Goal: Task Accomplishment & Management: Complete application form

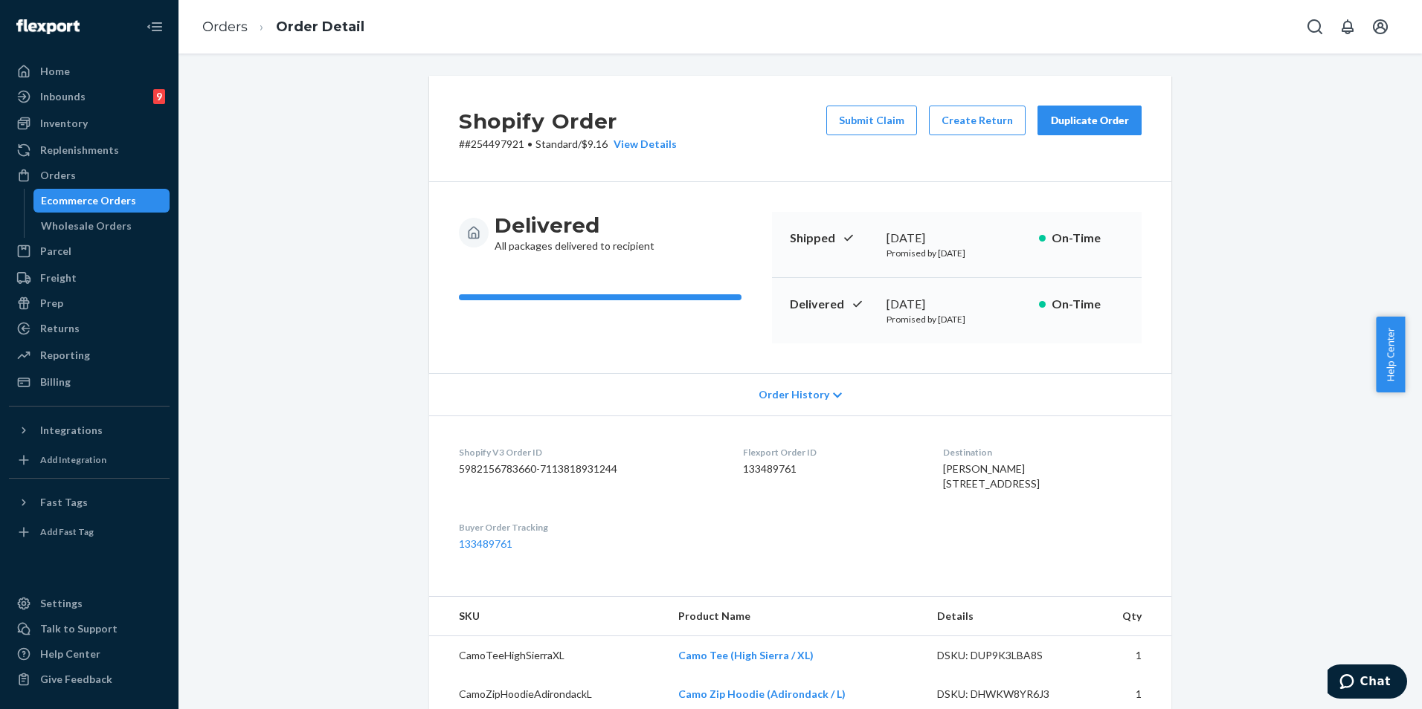
click at [80, 197] on div "Ecommerce Orders" at bounding box center [88, 200] width 95 height 15
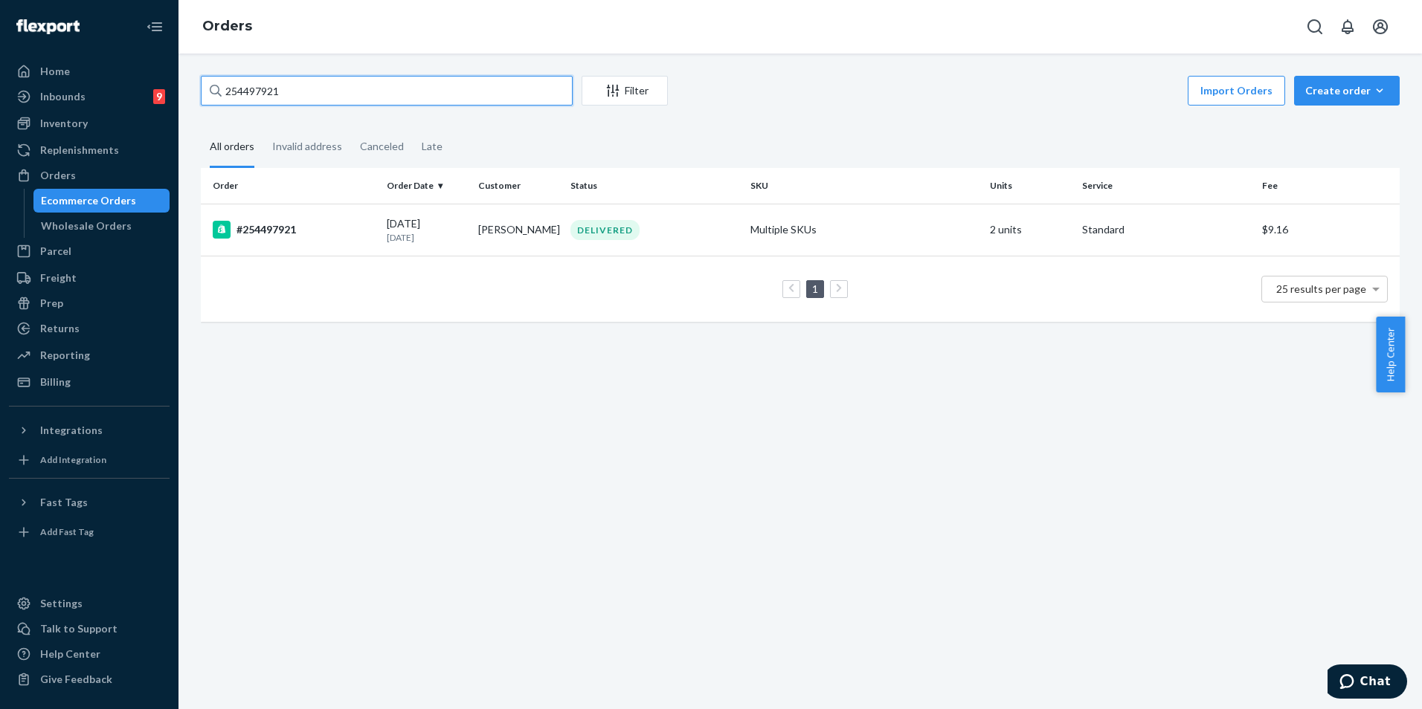
click at [305, 100] on input "254497921" at bounding box center [387, 91] width 372 height 30
click at [496, 240] on td "[PERSON_NAME]" at bounding box center [518, 230] width 92 height 52
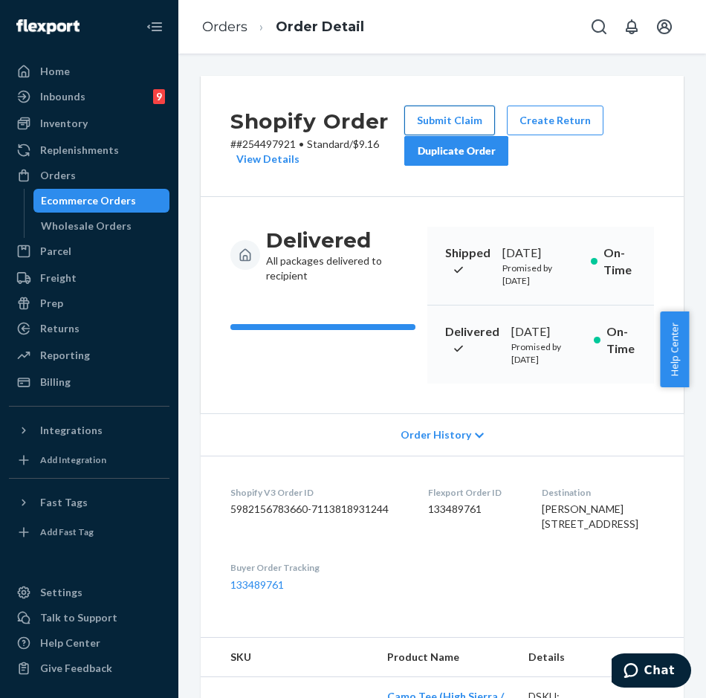
click at [448, 122] on button "Submit Claim" at bounding box center [449, 121] width 91 height 30
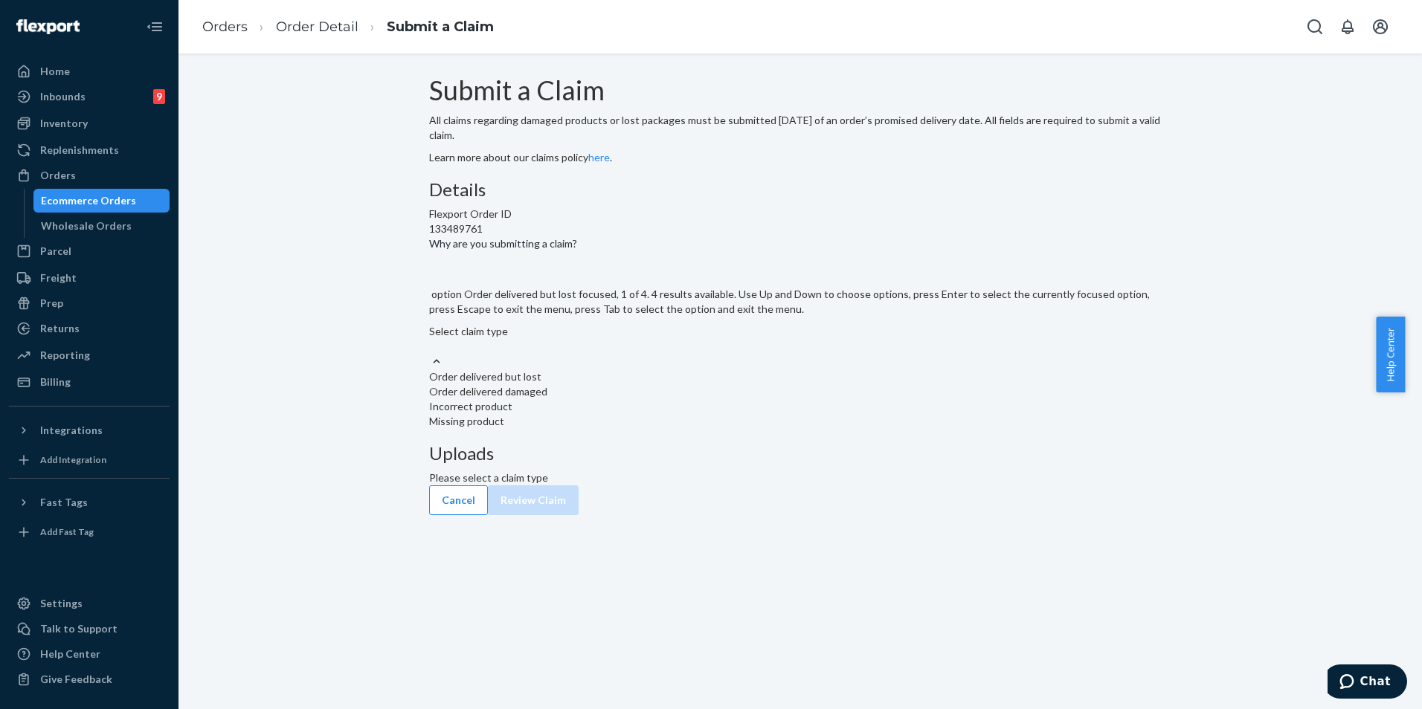
click at [444, 370] on div at bounding box center [436, 362] width 15 height 16
click at [430, 354] on input "Why are you submitting a claim? option Order delivered but lost focused, 1 of 4…" at bounding box center [429, 346] width 1 height 15
click at [688, 354] on div "Select claim type" at bounding box center [800, 339] width 742 height 30
click at [430, 354] on input "Why are you submitting a claim? option Order delivered but lost focused, 1 of 4…" at bounding box center [429, 346] width 1 height 15
click at [691, 384] on div "Order delivered but lost" at bounding box center [800, 377] width 742 height 15
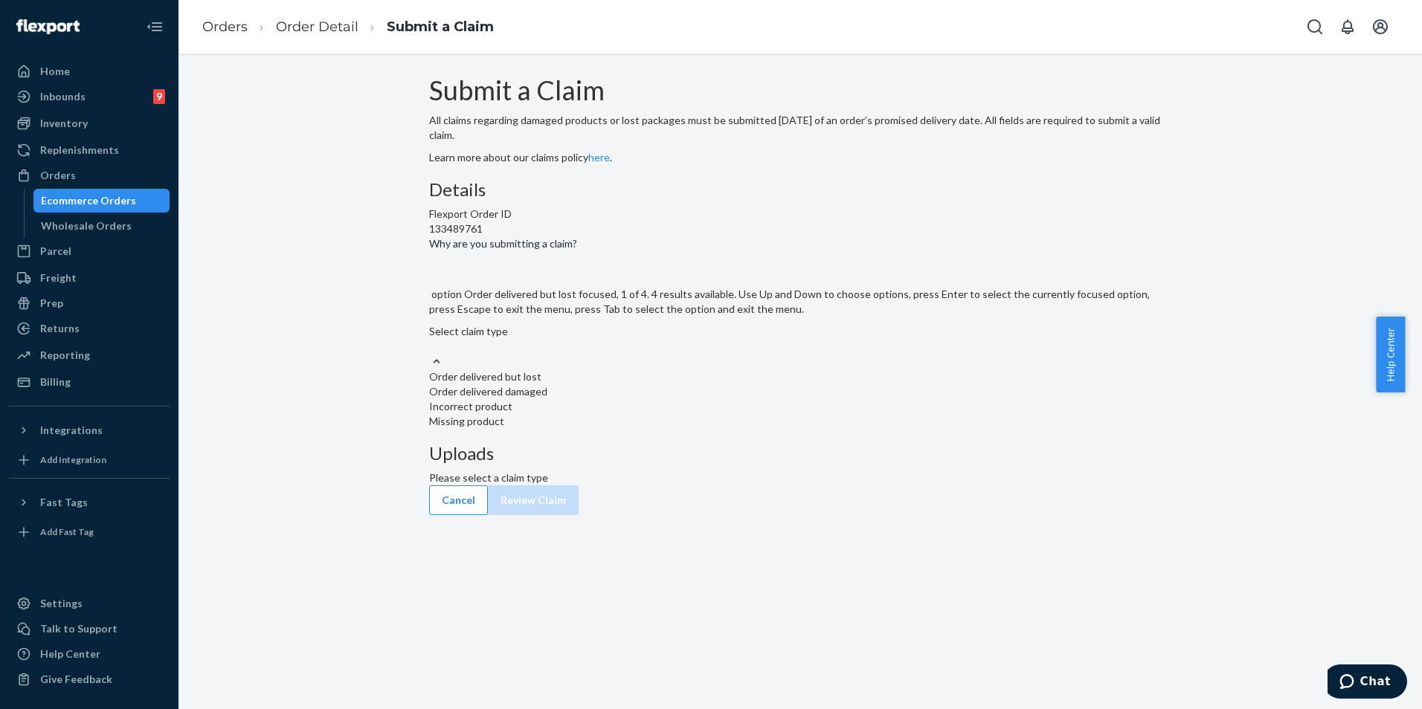
click at [430, 354] on input "Why are you submitting a claim? option Order delivered but lost focused, 1 of 4…" at bounding box center [429, 346] width 1 height 15
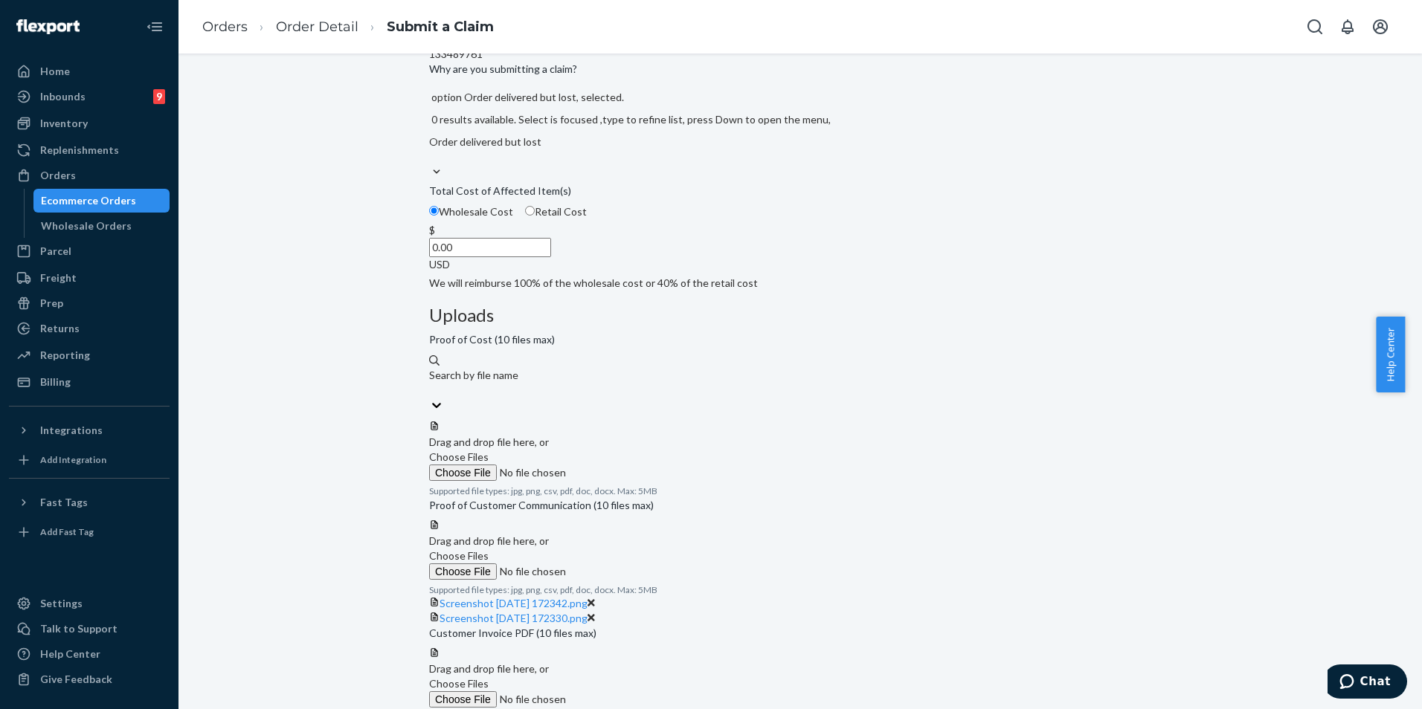
scroll to position [149, 0]
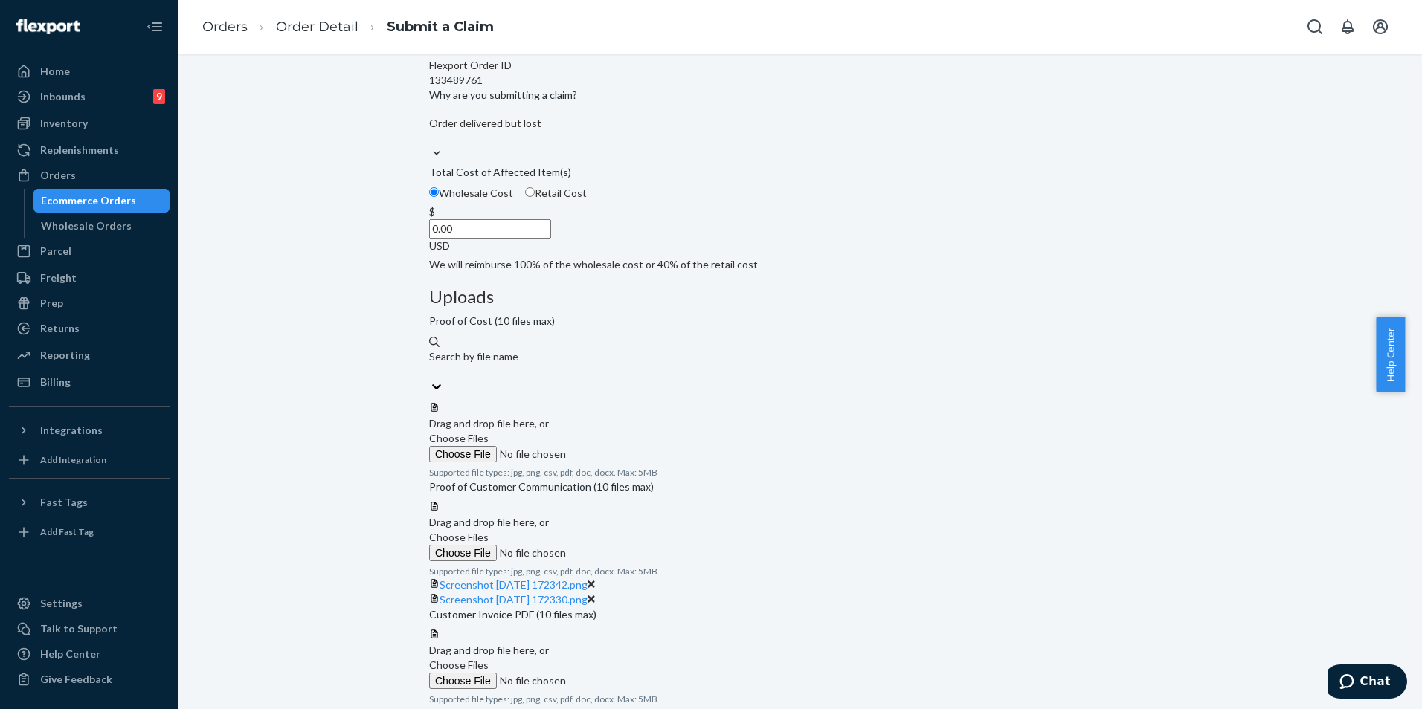
click at [595, 579] on icon at bounding box center [590, 584] width 7 height 10
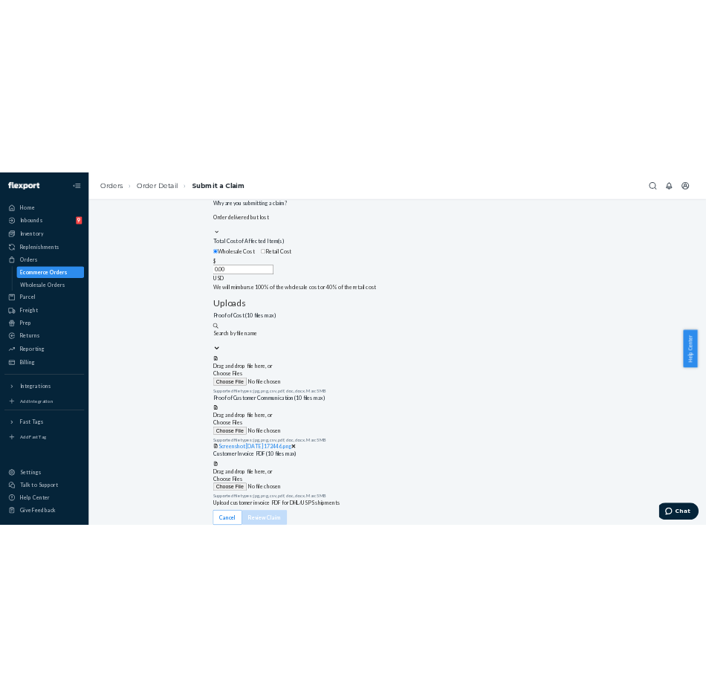
scroll to position [223, 0]
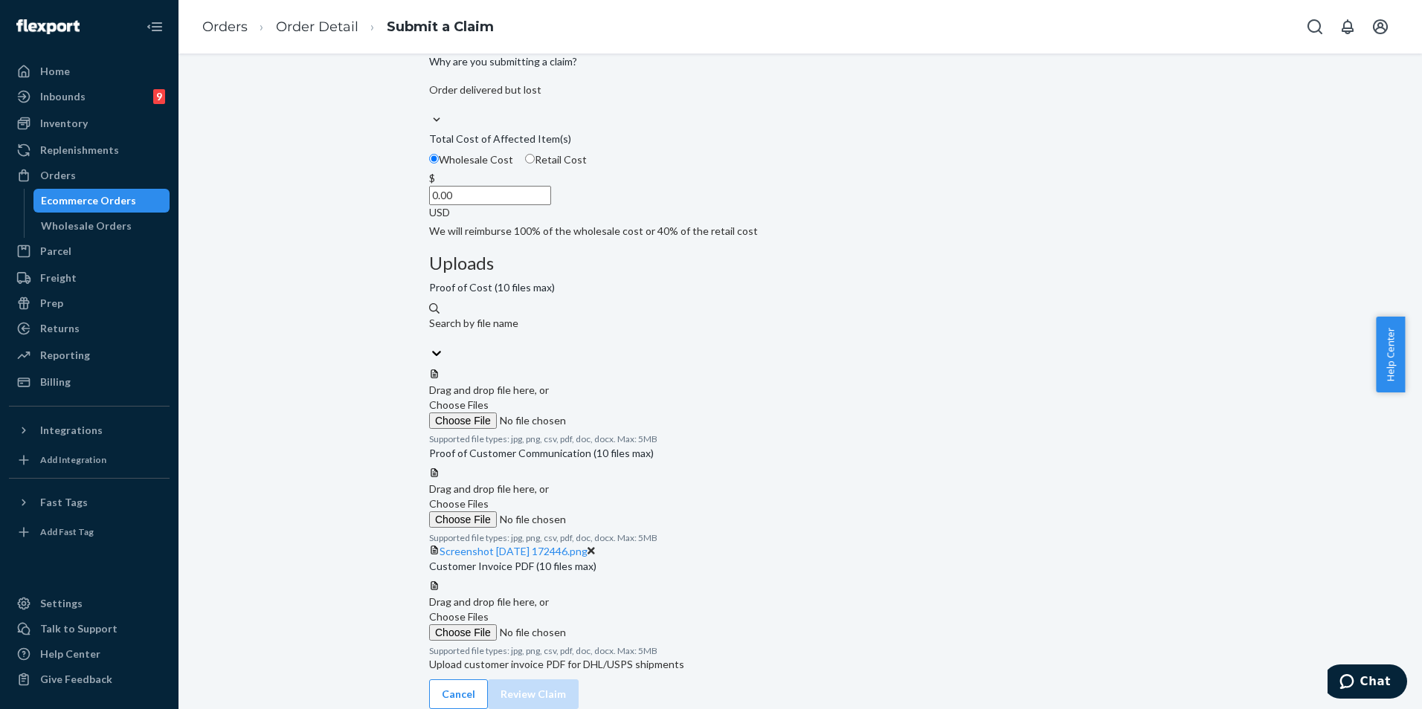
click at [595, 548] on icon at bounding box center [590, 551] width 7 height 7
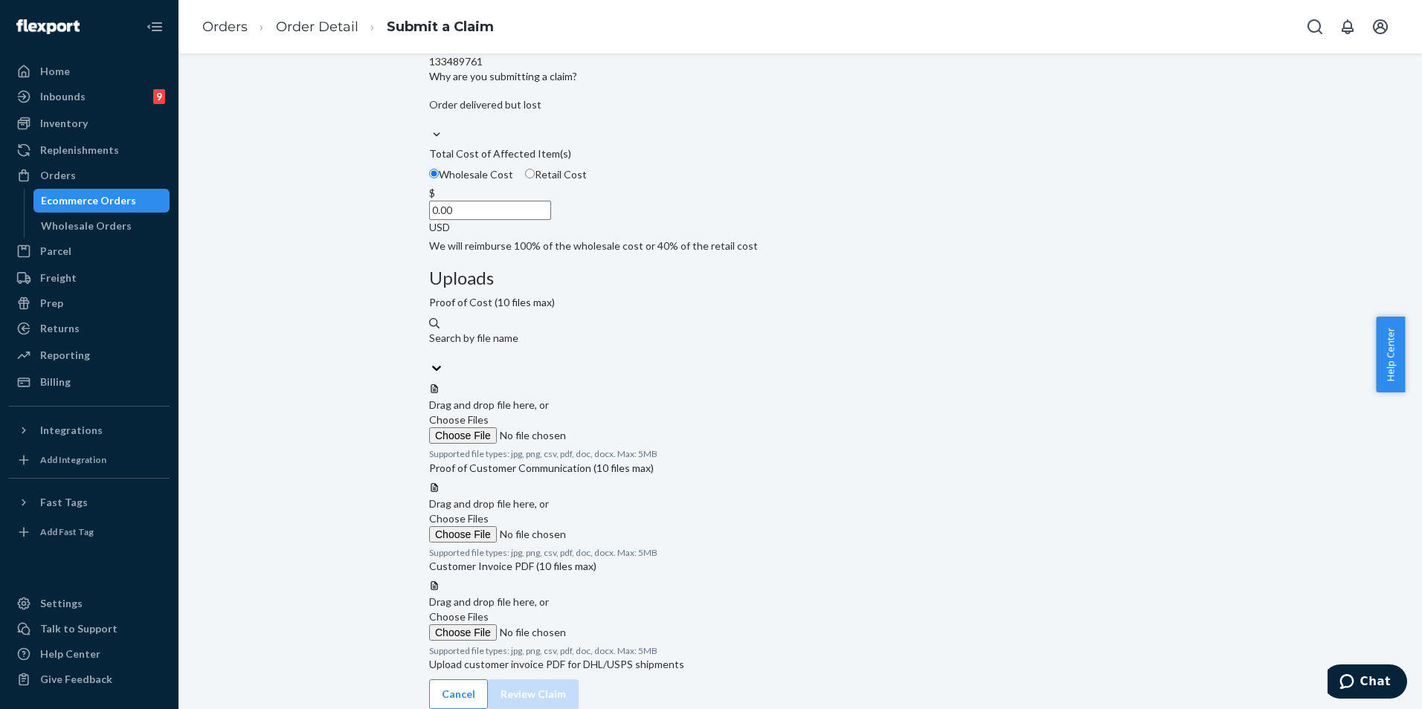
scroll to position [149, 0]
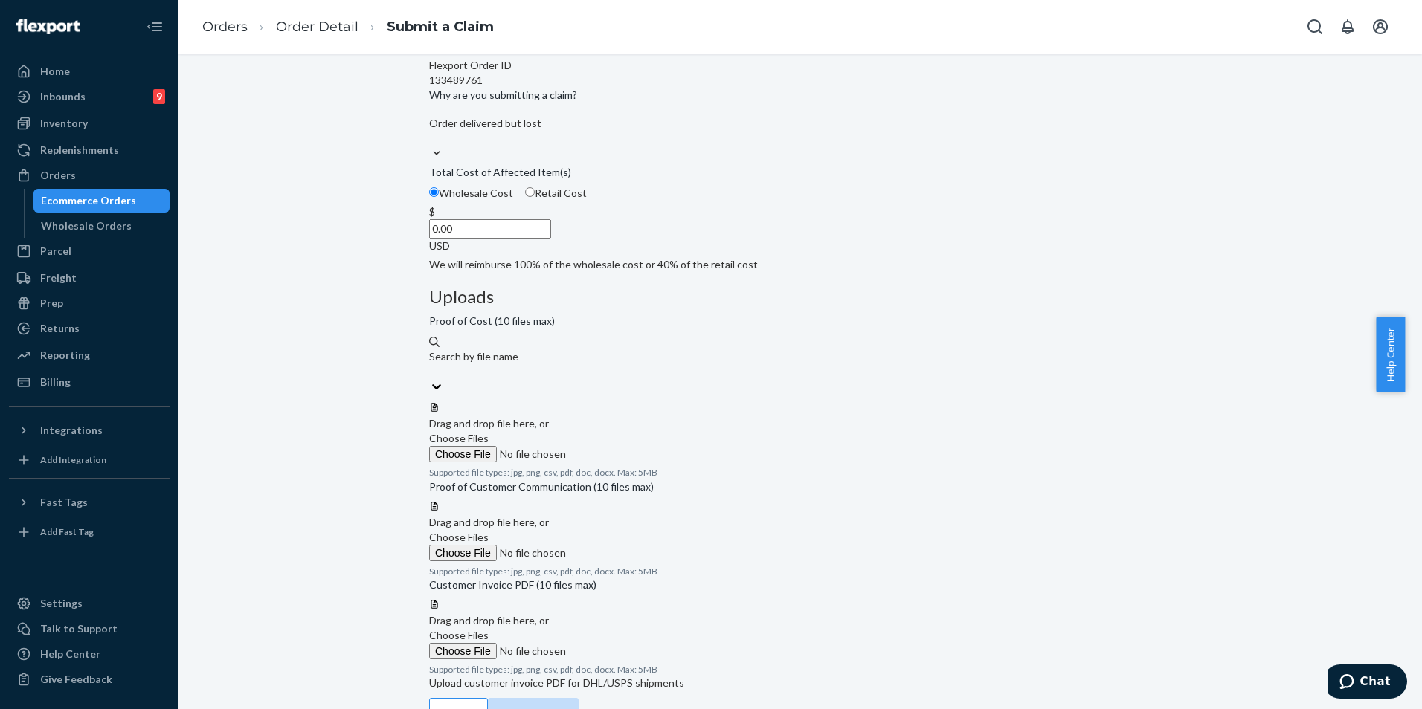
drag, startPoint x: 651, startPoint y: 316, endPoint x: 769, endPoint y: 315, distance: 118.2
click at [769, 272] on div "Details Flexport Order ID 133489761 Why are you submitting a claim? Order deliv…" at bounding box center [800, 151] width 742 height 241
type input "8.00"
type input "72.00"
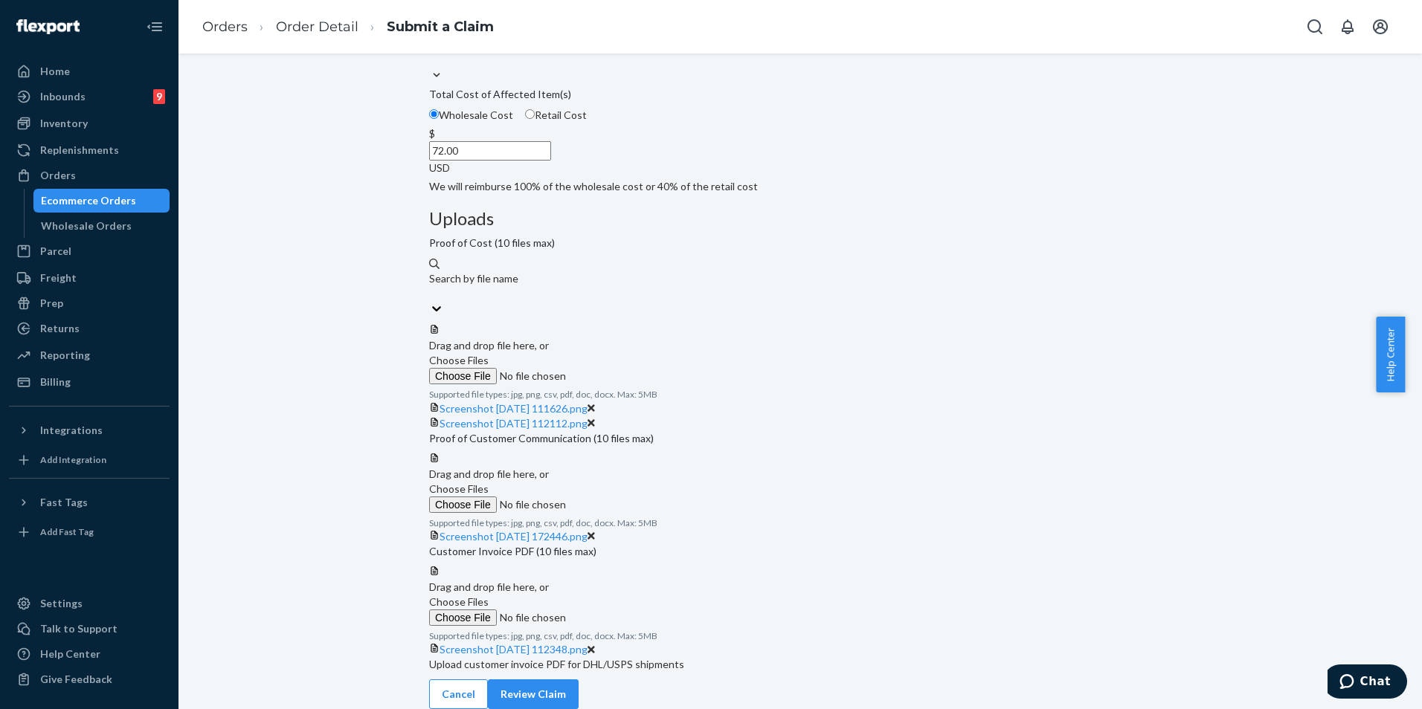
scroll to position [477, 0]
click at [578, 687] on button "Review Claim" at bounding box center [533, 695] width 91 height 30
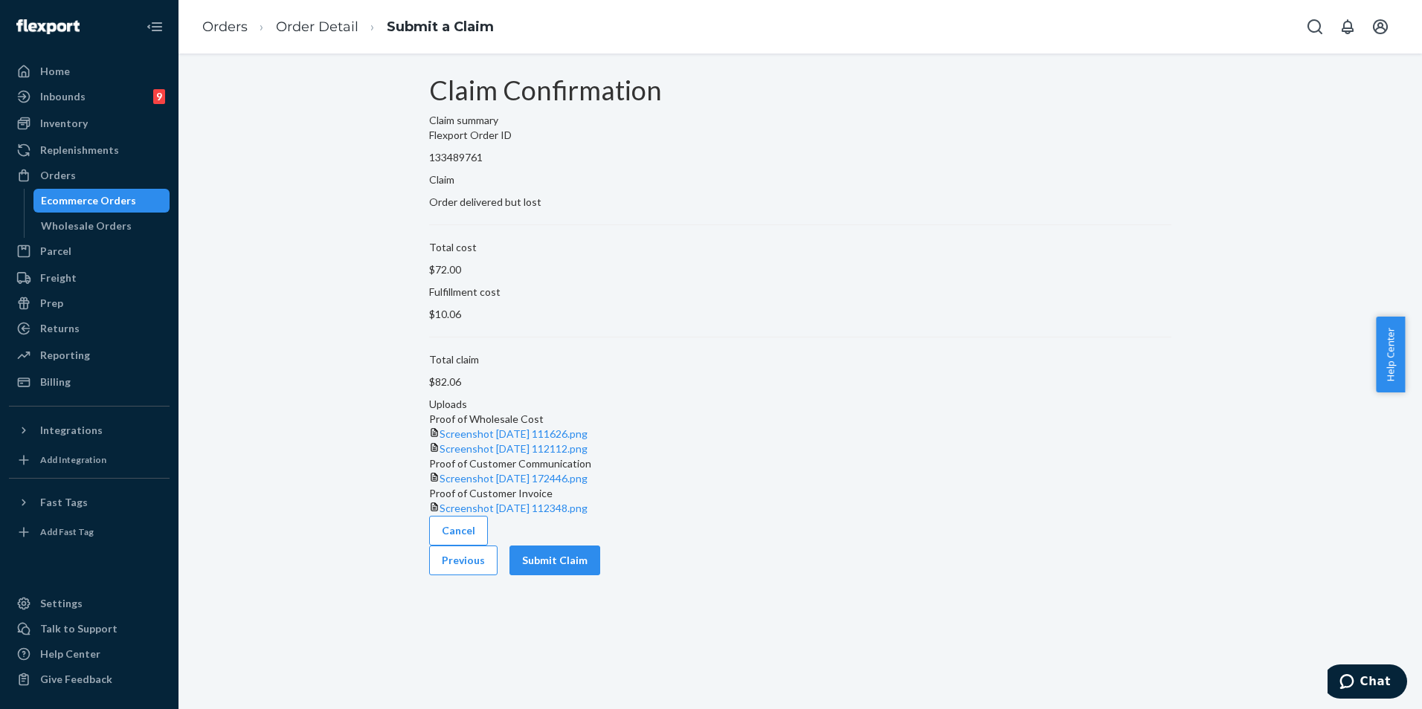
scroll to position [4, 0]
click at [600, 575] on button "Submit Claim" at bounding box center [554, 561] width 91 height 30
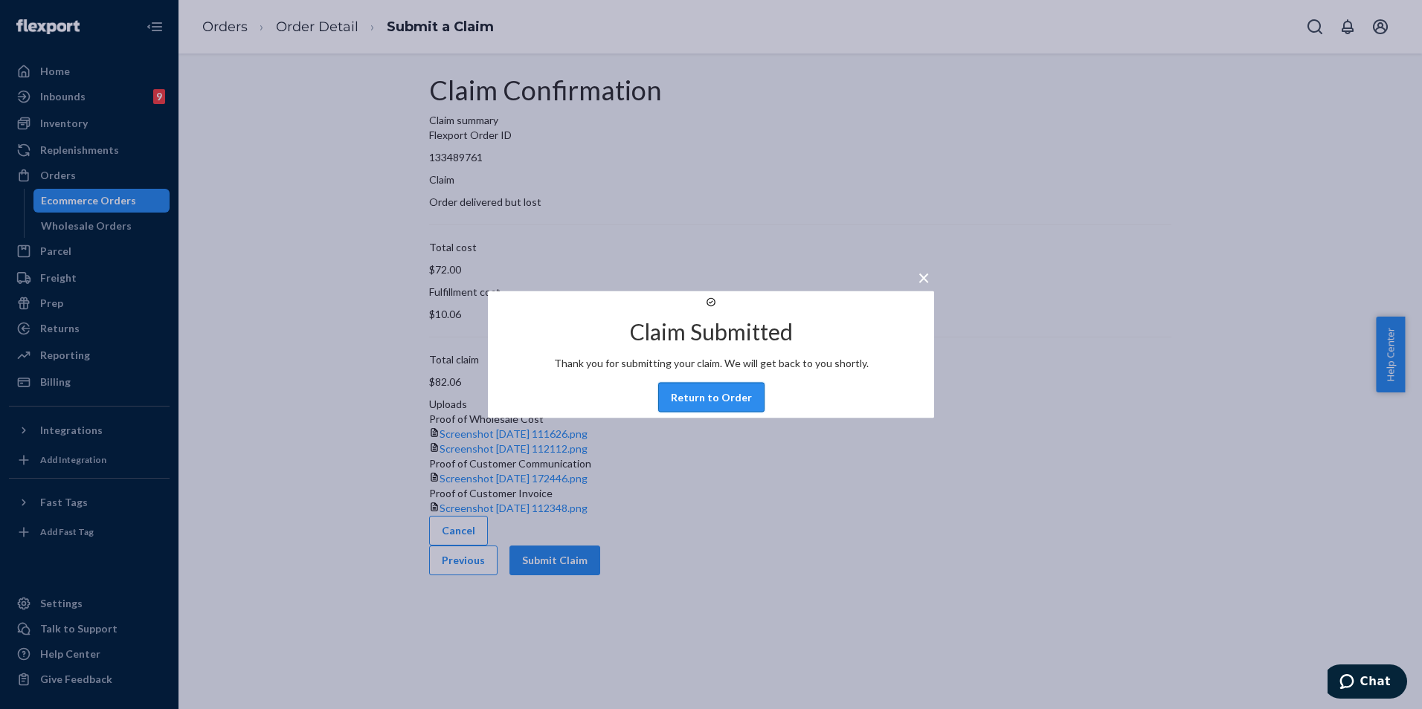
click at [703, 413] on button "Return to Order" at bounding box center [711, 398] width 106 height 30
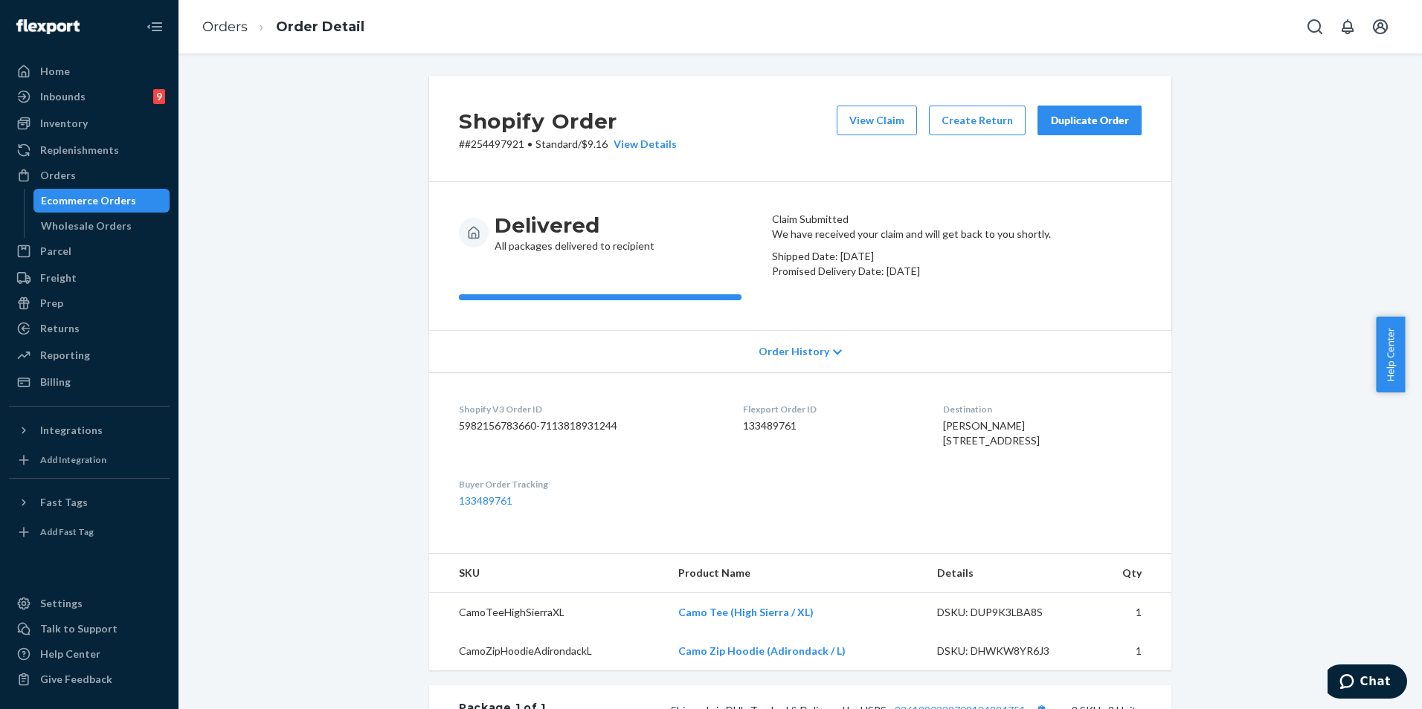
click at [1071, 125] on div "Duplicate Order" at bounding box center [1089, 120] width 79 height 15
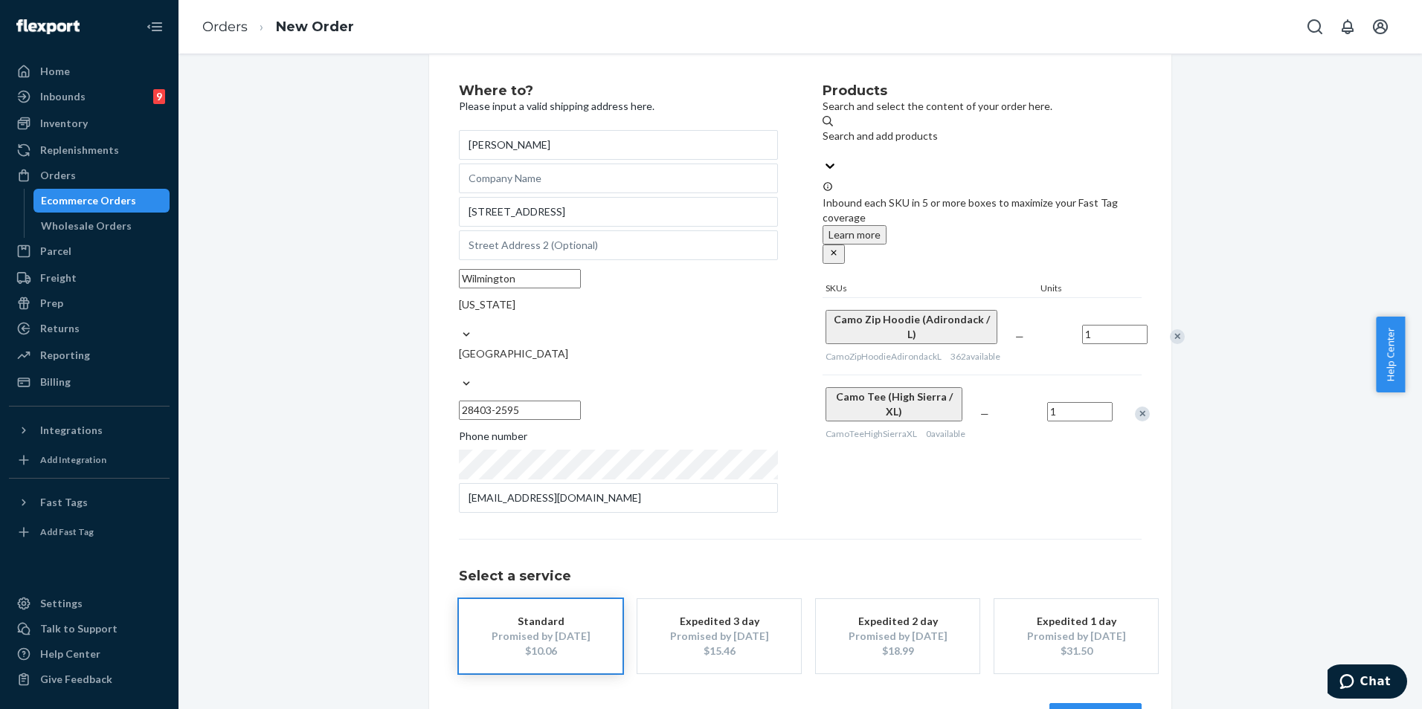
scroll to position [42, 0]
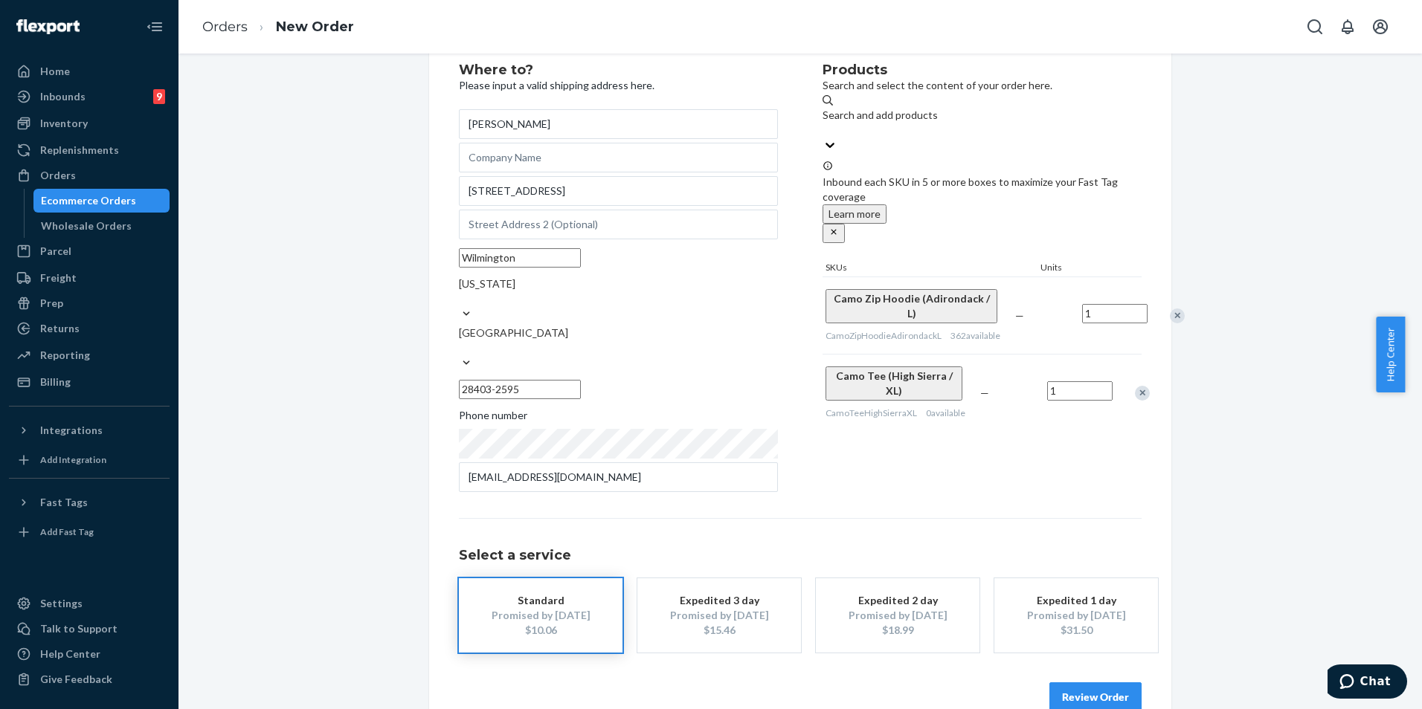
type input "[PERSON_NAME]"
click at [1100, 683] on button "Review Order" at bounding box center [1095, 698] width 92 height 30
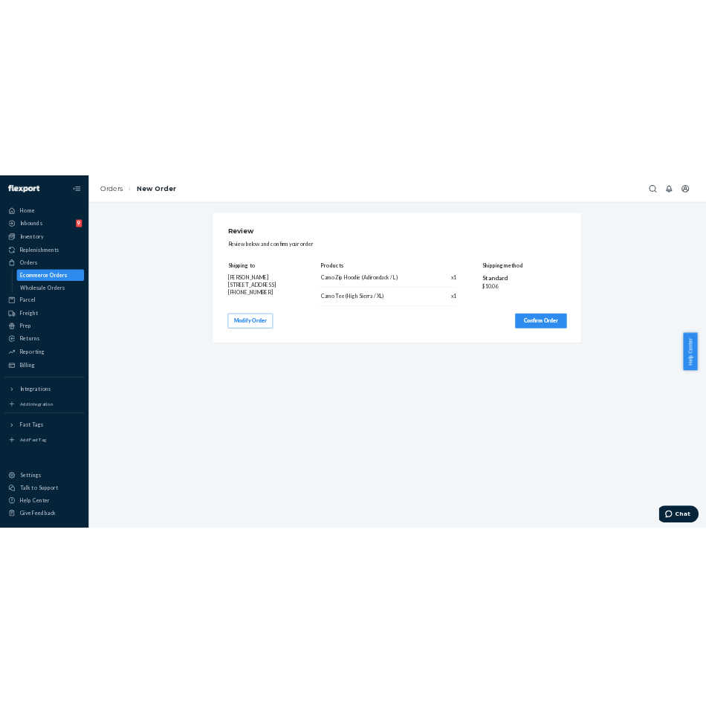
scroll to position [0, 0]
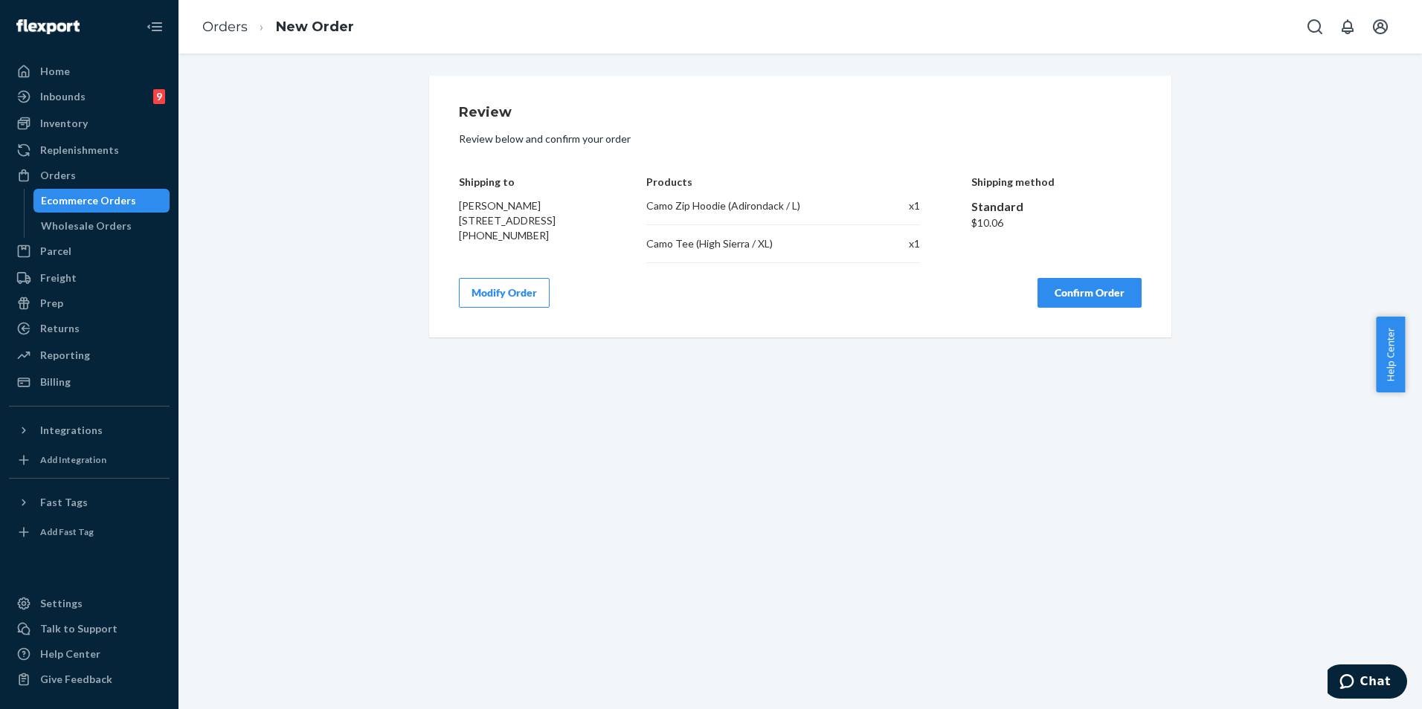
click at [1094, 297] on button "Confirm Order" at bounding box center [1089, 293] width 104 height 30
